Goal: Check status: Check status

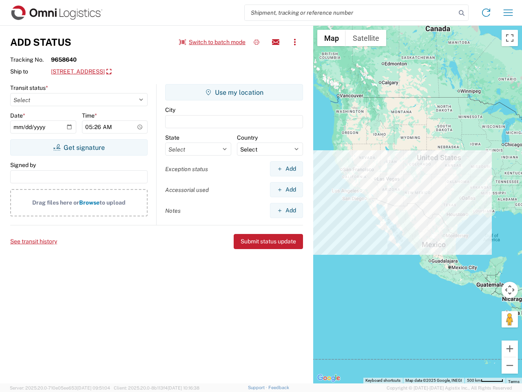
click at [351, 13] on input "search" at bounding box center [350, 13] width 211 height 16
click at [462, 13] on icon at bounding box center [461, 12] width 11 height 11
click at [486, 13] on icon at bounding box center [486, 12] width 13 height 13
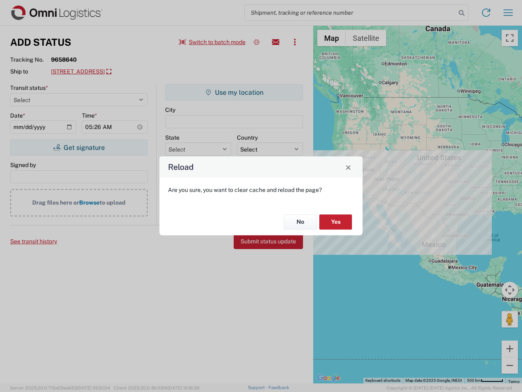
click at [508, 13] on div "Reload Are you sure, you want to clear cache and reload the page? No Yes" at bounding box center [261, 196] width 522 height 392
click at [213, 42] on div "Reload Are you sure, you want to clear cache and reload the page? No Yes" at bounding box center [261, 196] width 522 height 392
click at [257, 42] on div "Reload Are you sure, you want to clear cache and reload the page? No Yes" at bounding box center [261, 196] width 522 height 392
click at [276, 42] on div "Reload Are you sure, you want to clear cache and reload the page? No Yes" at bounding box center [261, 196] width 522 height 392
click at [295, 42] on div "Reload Are you sure, you want to clear cache and reload the page? No Yes" at bounding box center [261, 196] width 522 height 392
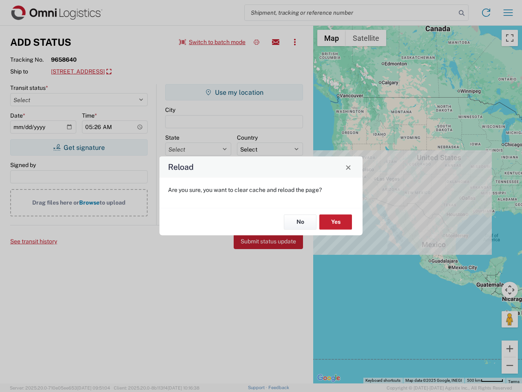
click at [116, 72] on div "Reload Are you sure, you want to clear cache and reload the page? No Yes" at bounding box center [261, 196] width 522 height 392
click at [79, 147] on div "Reload Are you sure, you want to clear cache and reload the page? No Yes" at bounding box center [261, 196] width 522 height 392
